Goal: Information Seeking & Learning: Learn about a topic

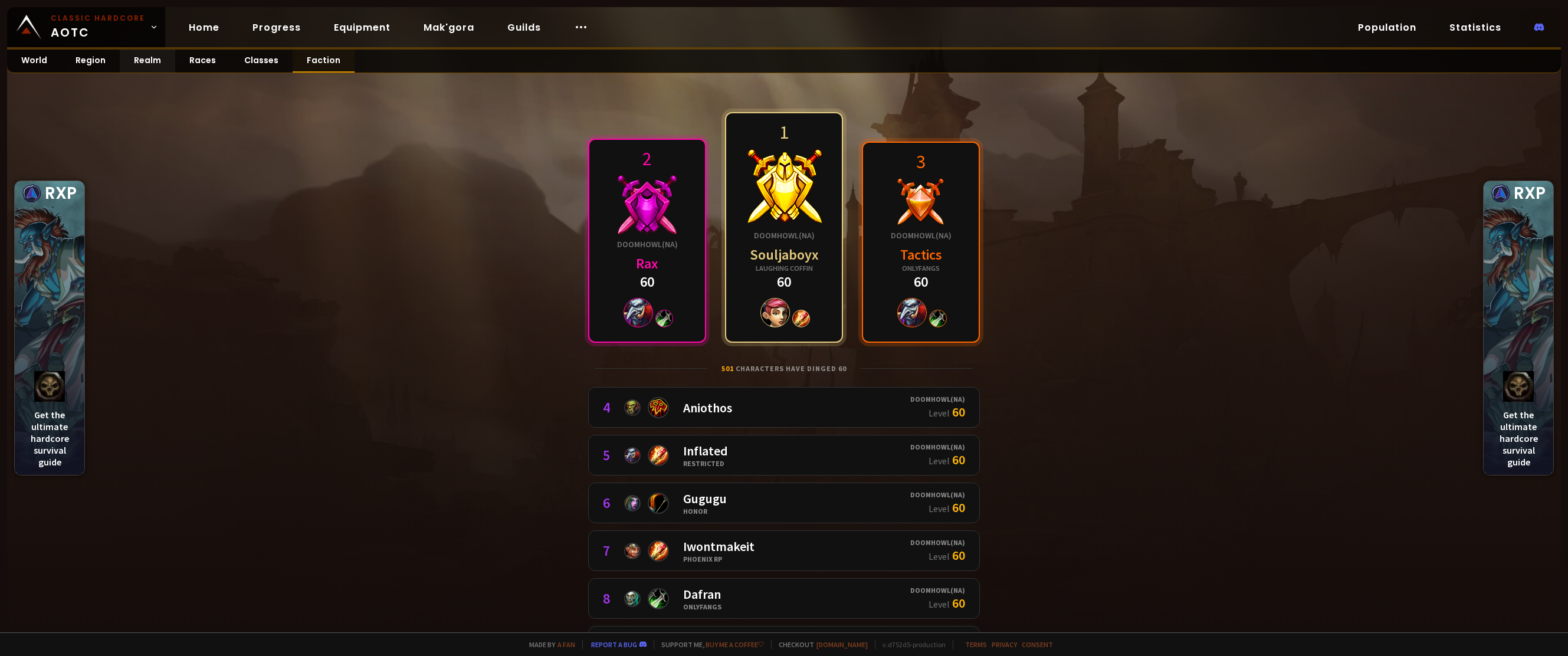
click at [323, 59] on link "Faction" at bounding box center [323, 61] width 62 height 23
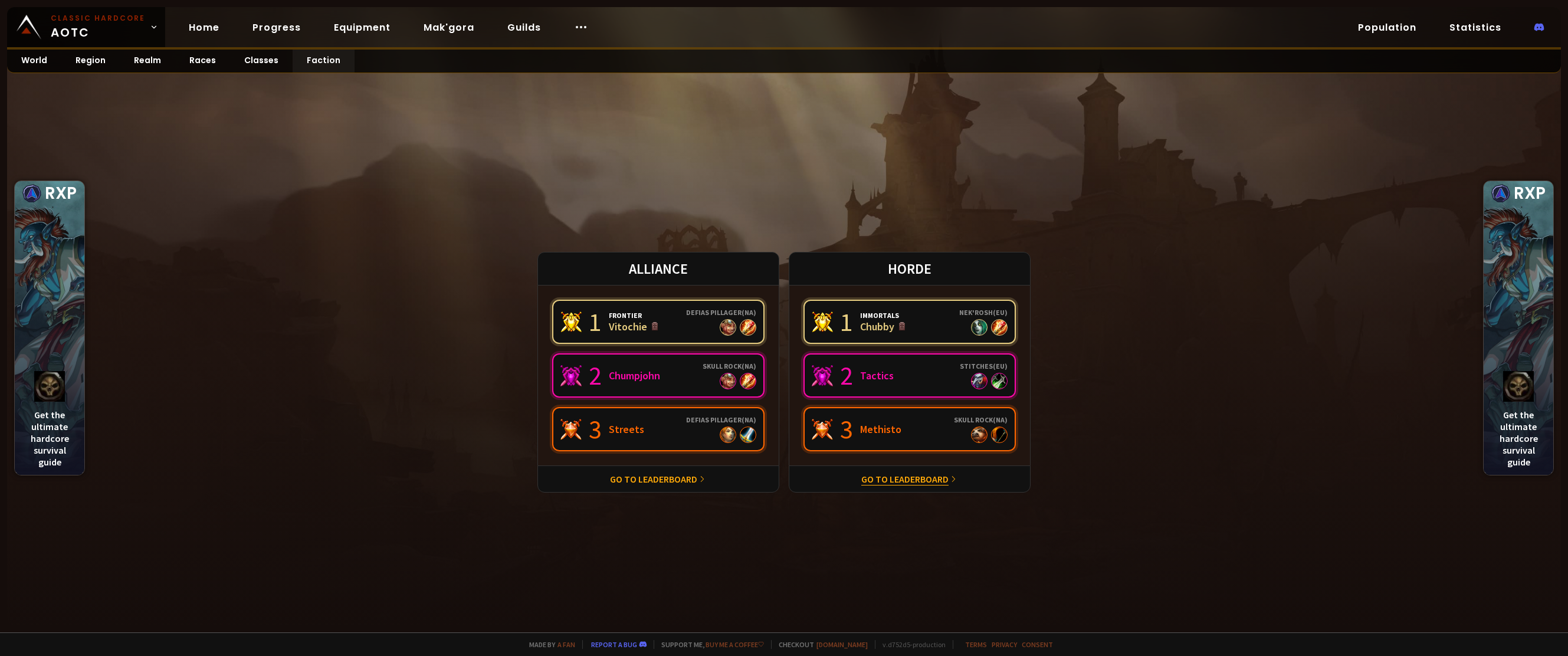
click at [929, 479] on link "Go to leaderboard" at bounding box center [905, 479] width 87 height 12
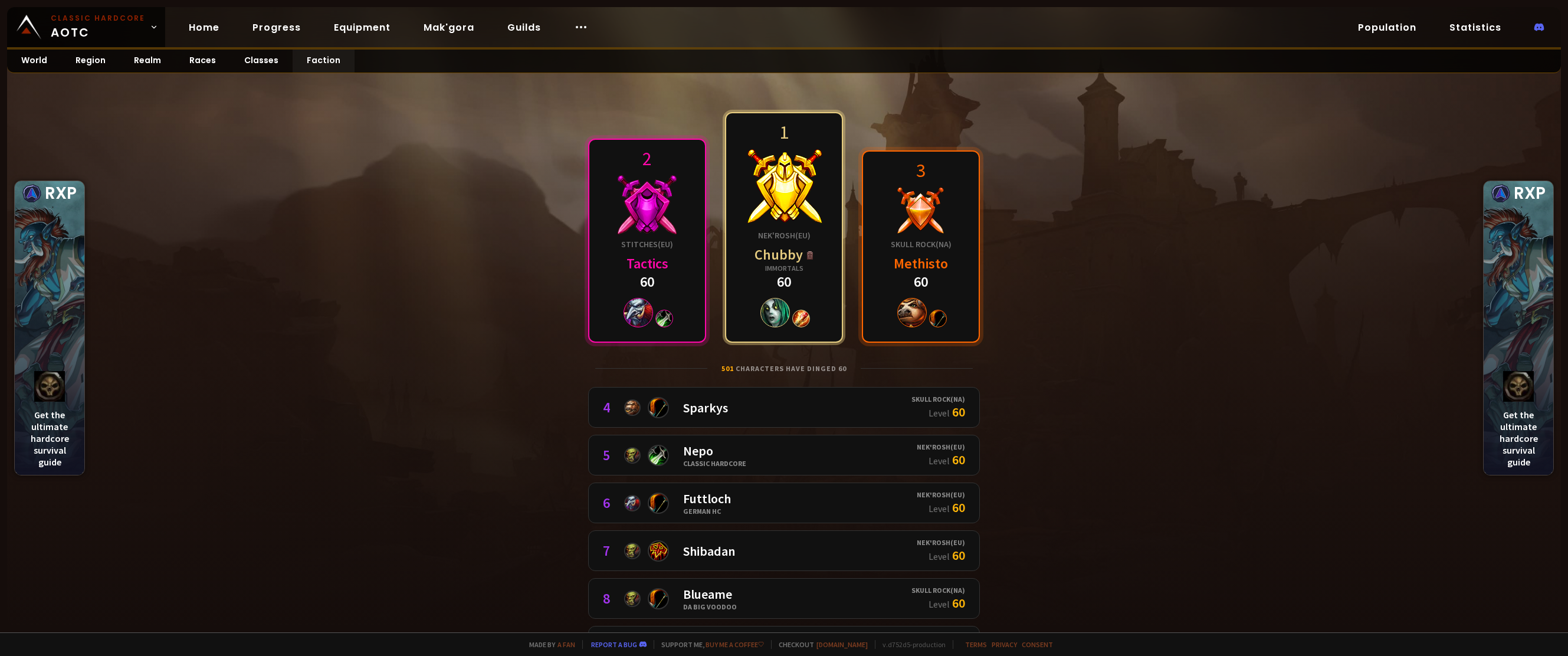
click at [754, 254] on div "Chubby" at bounding box center [784, 255] width 60 height 19
click at [143, 62] on link "Realm" at bounding box center [147, 61] width 56 height 23
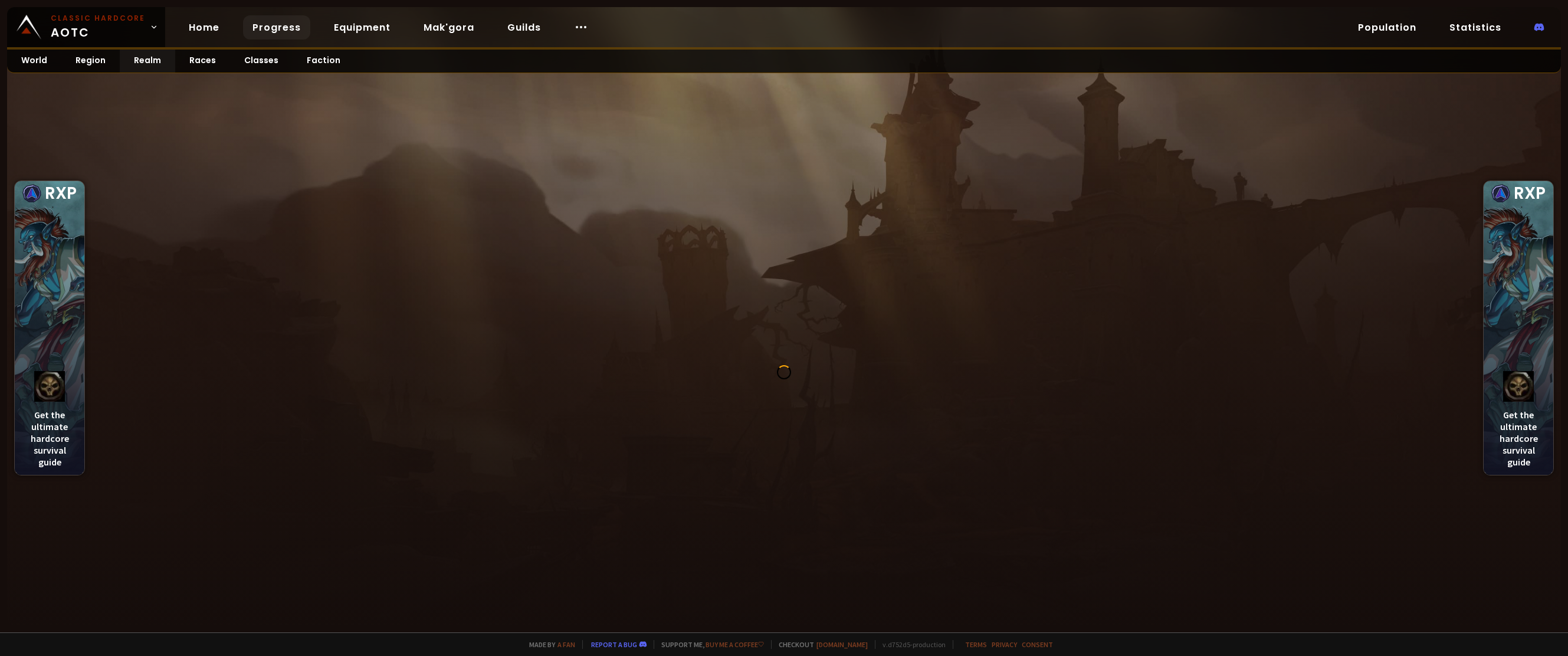
click at [258, 27] on link "Progress" at bounding box center [277, 27] width 67 height 24
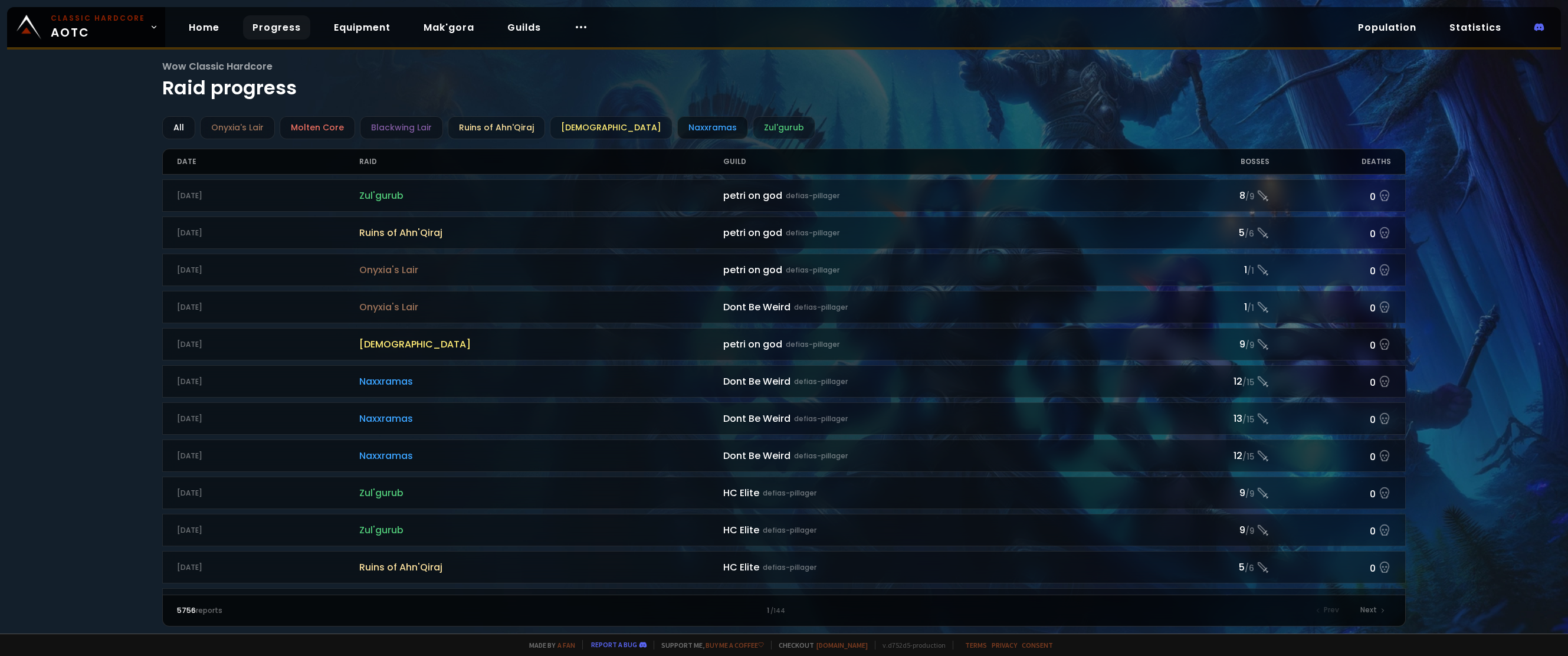
click at [679, 133] on div "Naxxramas" at bounding box center [712, 127] width 71 height 23
